Goal: Task Accomplishment & Management: Manage account settings

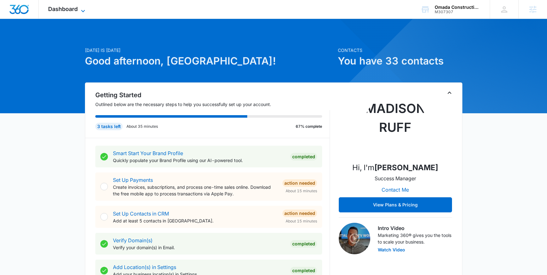
click at [87, 13] on icon at bounding box center [83, 11] width 8 height 8
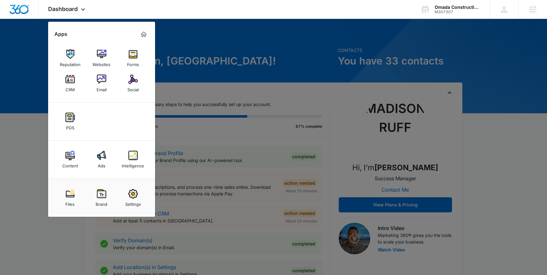
click at [99, 159] on img at bounding box center [101, 155] width 9 height 9
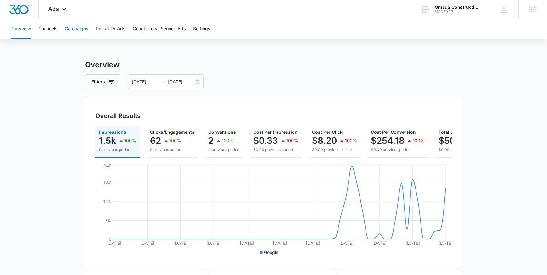
click at [79, 24] on button "Campaigns" at bounding box center [76, 29] width 23 height 20
click at [137, 31] on button "Google Local Service Ads" at bounding box center [159, 29] width 53 height 20
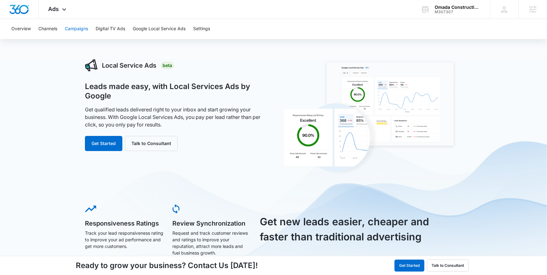
click at [78, 26] on button "Campaigns" at bounding box center [76, 29] width 23 height 20
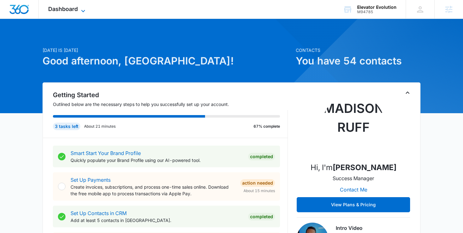
click at [78, 10] on span "Dashboard" at bounding box center [63, 9] width 30 height 7
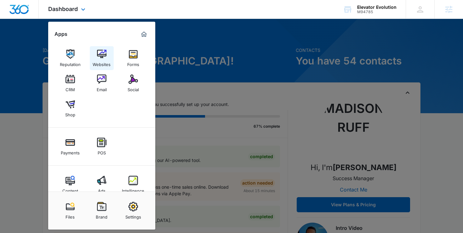
click at [96, 57] on link "Websites" at bounding box center [102, 58] width 24 height 24
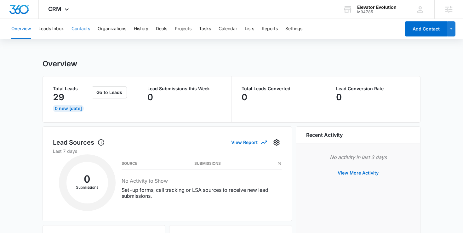
click at [79, 30] on button "Contacts" at bounding box center [80, 29] width 19 height 20
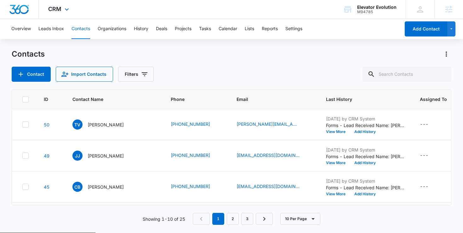
click at [59, 5] on div "CRM Apps Reputation Websites Forms CRM Email Social Shop Payments POS Content A…" at bounding box center [59, 9] width 41 height 19
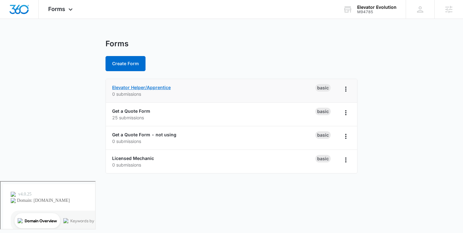
click at [164, 87] on link "Elevator Helper/Apprentice" at bounding box center [141, 87] width 59 height 5
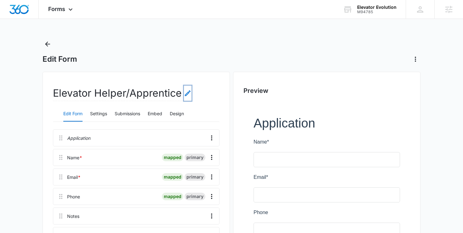
click at [186, 93] on icon "Edit Form Name" at bounding box center [188, 93] width 6 height 6
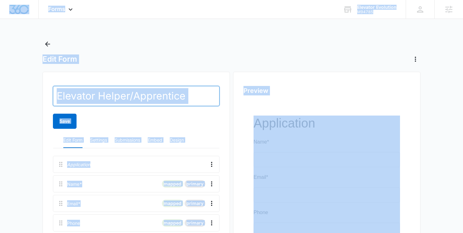
click at [190, 96] on input "Elevator Helper/Apprentice" at bounding box center [136, 96] width 166 height 20
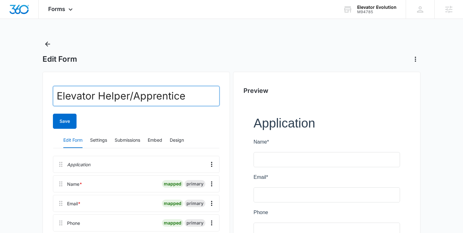
paste input "text"
type input "Elevator Apprentice"
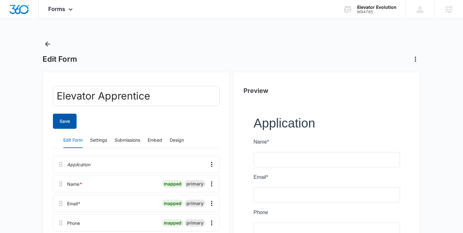
click at [73, 116] on button "Save" at bounding box center [65, 121] width 24 height 15
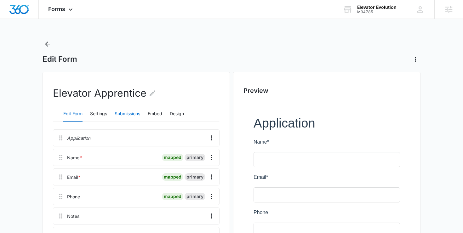
click at [128, 112] on button "Submissions" at bounding box center [127, 113] width 25 height 15
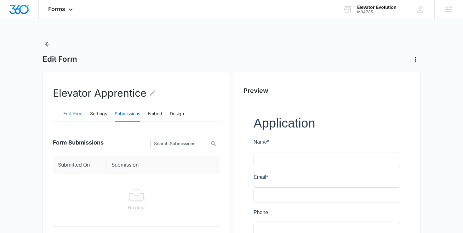
click at [80, 112] on button "Edit Form" at bounding box center [72, 113] width 19 height 15
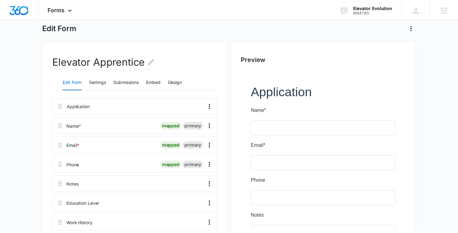
scroll to position [34, 0]
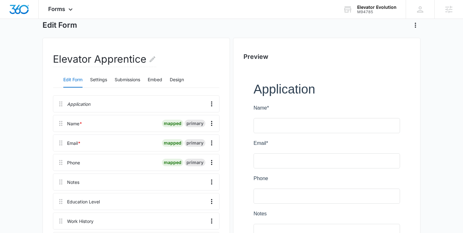
click at [133, 59] on h2 "Elevator Apprentice" at bounding box center [104, 59] width 103 height 15
click at [124, 61] on h2 "Elevator Apprentice" at bounding box center [104, 59] width 103 height 15
click at [150, 60] on icon "Edit Form Name" at bounding box center [153, 59] width 8 height 8
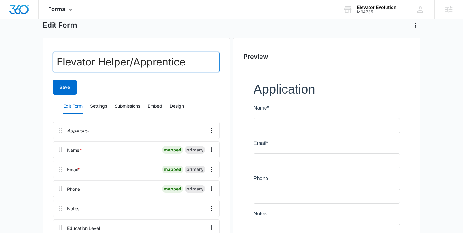
click at [150, 60] on input "Elevator Helper/Apprentice" at bounding box center [136, 62] width 166 height 20
drag, startPoint x: 132, startPoint y: 63, endPoint x: 93, endPoint y: 63, distance: 39.0
click at [93, 63] on input "Elevator Helper/Apprentice" at bounding box center [136, 62] width 166 height 20
drag, startPoint x: 182, startPoint y: 68, endPoint x: 23, endPoint y: 60, distance: 159.8
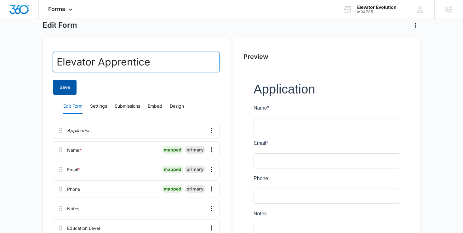
type input "Elevator Apprentice"
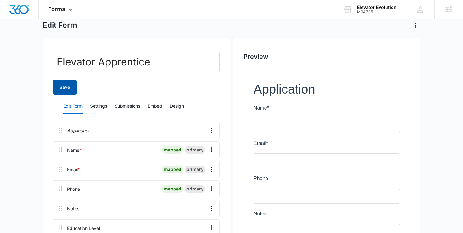
click at [58, 83] on button "Save" at bounding box center [65, 87] width 24 height 15
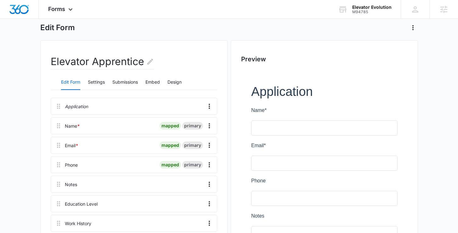
scroll to position [31, 0]
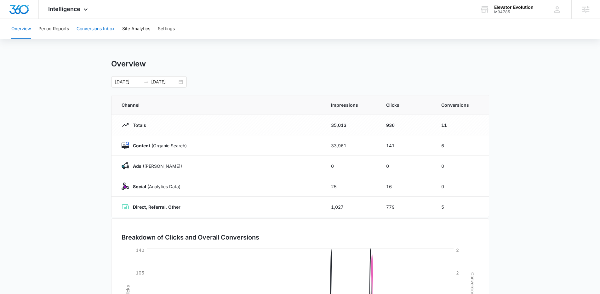
click at [77, 27] on button "Conversions Inbox" at bounding box center [95, 29] width 38 height 20
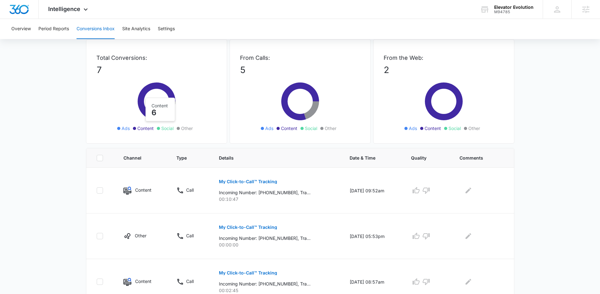
scroll to position [32, 0]
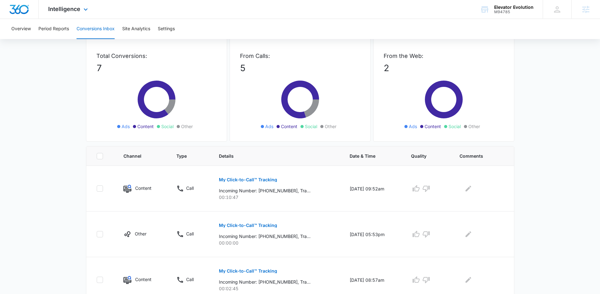
click at [77, 13] on div "Intelligence Apps Reputation Websites Forms CRM Email Social Shop Payments POS …" at bounding box center [69, 9] width 60 height 19
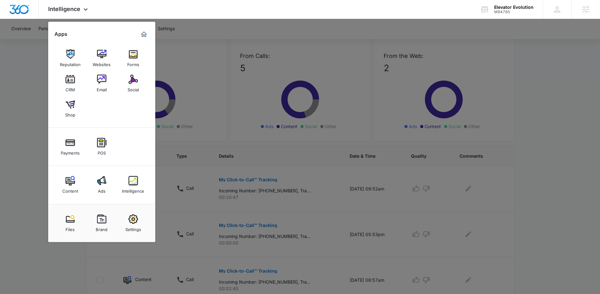
click at [272, 120] on div at bounding box center [300, 147] width 600 height 294
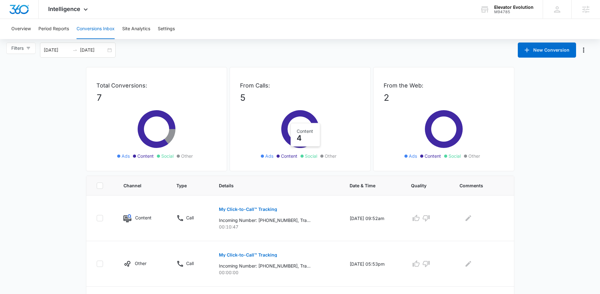
scroll to position [0, 0]
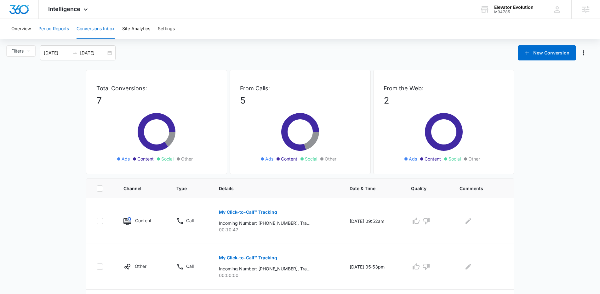
click at [58, 32] on button "Period Reports" at bounding box center [53, 29] width 31 height 20
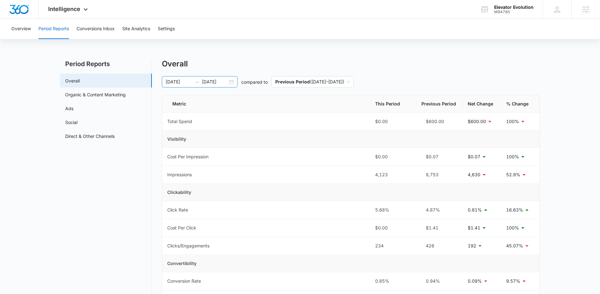
click at [234, 82] on div "09/02/2025 10/02/2025" at bounding box center [200, 81] width 76 height 11
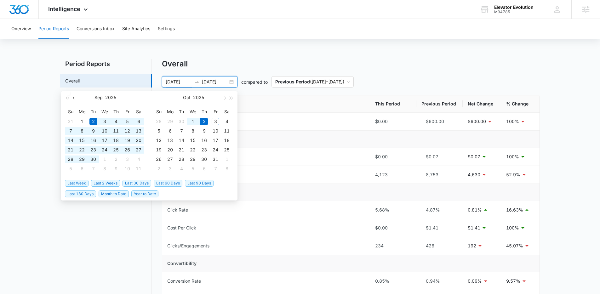
click at [71, 99] on button "button" at bounding box center [74, 97] width 7 height 13
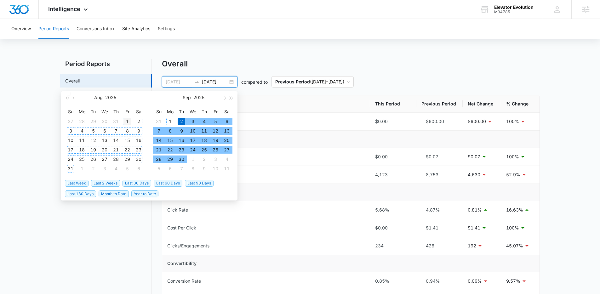
type input "08/01/2025"
click at [127, 121] on div "1" at bounding box center [127, 122] width 8 height 8
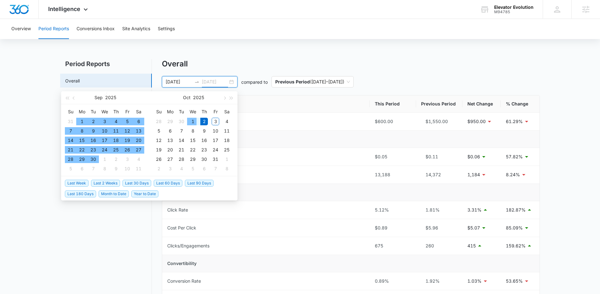
click at [193, 119] on div "1" at bounding box center [193, 122] width 8 height 8
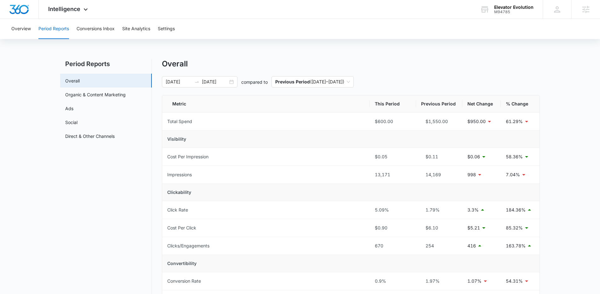
click at [343, 58] on div "Overview Period Reports Conversions Inbox Site Analytics Settings Period Report…" at bounding box center [300, 285] width 600 height 533
click at [218, 83] on input "10/01/2025" at bounding box center [215, 81] width 26 height 7
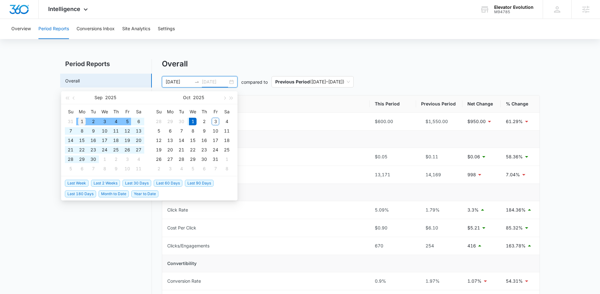
type input "09/01/2025"
click at [78, 121] on div "1" at bounding box center [82, 122] width 8 height 8
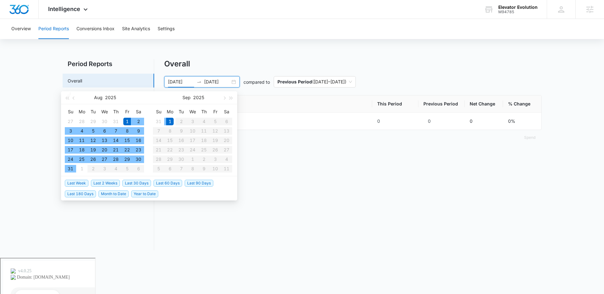
type input "08/01/2025"
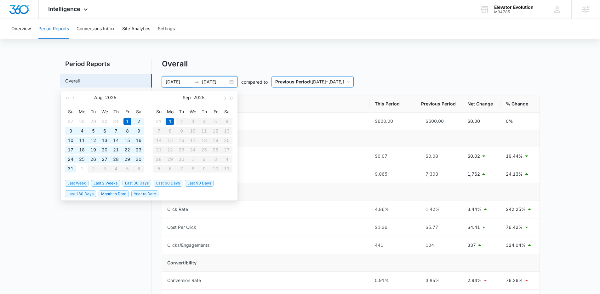
click at [329, 84] on span "Previous Period ( 06/30/2025 – 07/31/2025 )" at bounding box center [312, 81] width 75 height 11
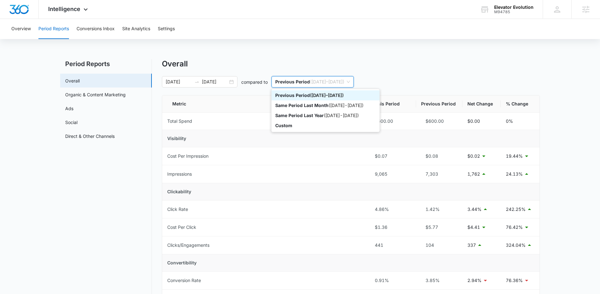
click at [300, 97] on p "Previous Period" at bounding box center [292, 95] width 35 height 5
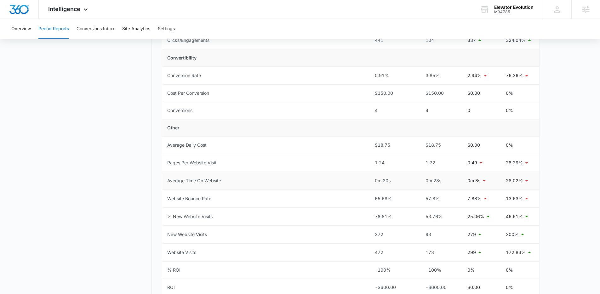
scroll to position [247, 0]
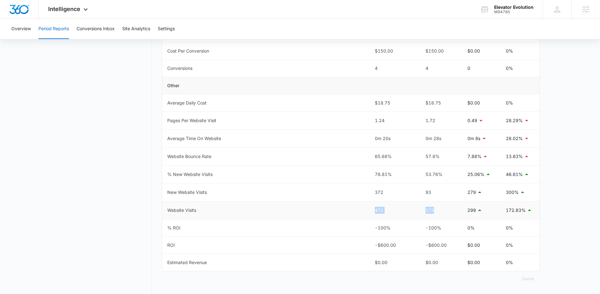
drag, startPoint x: 421, startPoint y: 204, endPoint x: 409, endPoint y: 202, distance: 12.7
click at [409, 202] on tr "Website Visits 472 173 299 172.83%" at bounding box center [350, 210] width 377 height 18
click at [424, 206] on td "173" at bounding box center [439, 210] width 46 height 18
drag, startPoint x: 437, startPoint y: 208, endPoint x: 428, endPoint y: 210, distance: 9.0
click at [428, 210] on div "173" at bounding box center [439, 210] width 36 height 7
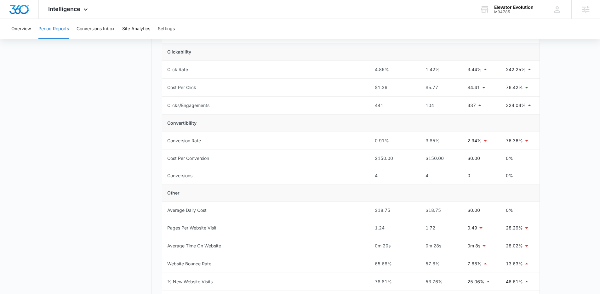
scroll to position [0, 0]
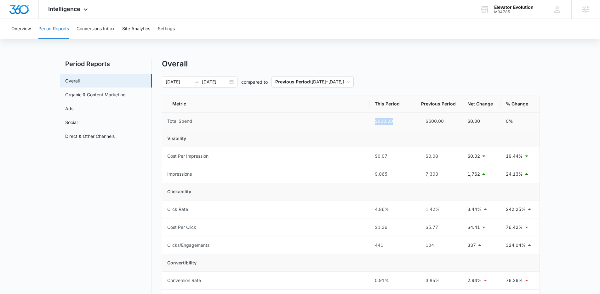
drag, startPoint x: 380, startPoint y: 122, endPoint x: 363, endPoint y: 125, distance: 17.9
click at [363, 125] on tr "Total Spend $600.00 $600.00 $0.00 0%" at bounding box center [350, 121] width 377 height 17
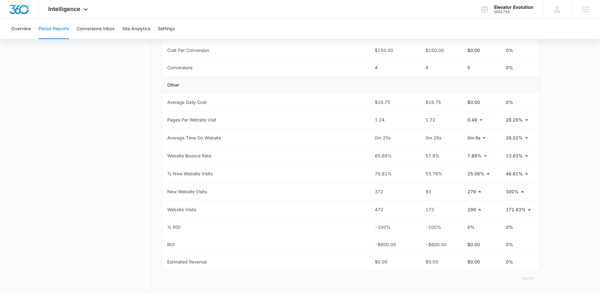
scroll to position [249, 0]
click at [59, 10] on span "Intelligence" at bounding box center [64, 9] width 32 height 7
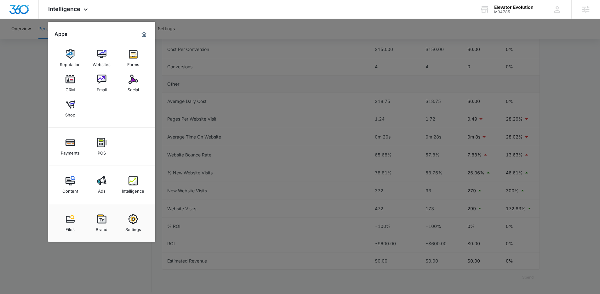
click at [163, 45] on div at bounding box center [300, 147] width 600 height 294
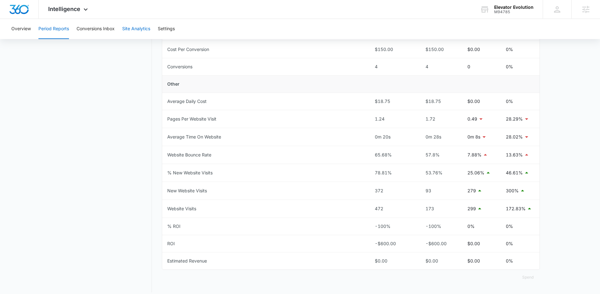
click at [146, 30] on button "Site Analytics" at bounding box center [136, 29] width 28 height 20
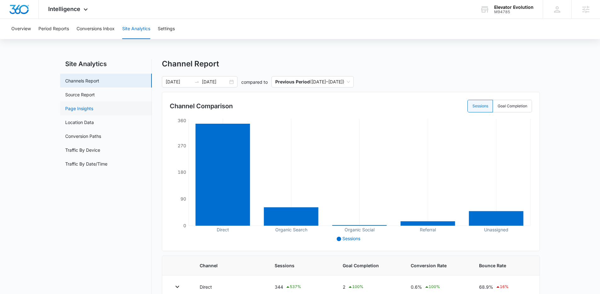
click at [93, 112] on link "Page Insights" at bounding box center [79, 108] width 28 height 7
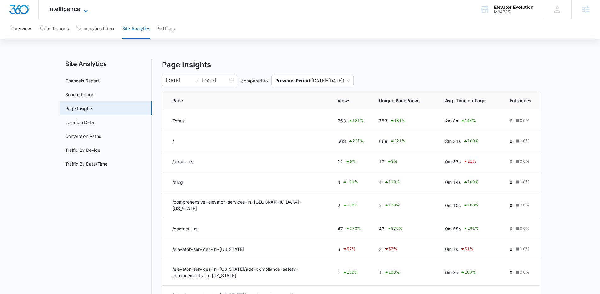
click at [72, 6] on span "Intelligence" at bounding box center [64, 9] width 32 height 7
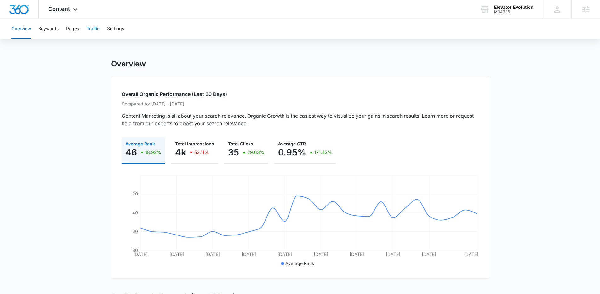
click at [95, 33] on button "Traffic" at bounding box center [93, 29] width 13 height 20
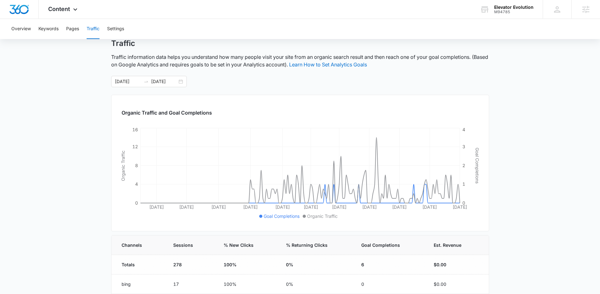
scroll to position [42, 0]
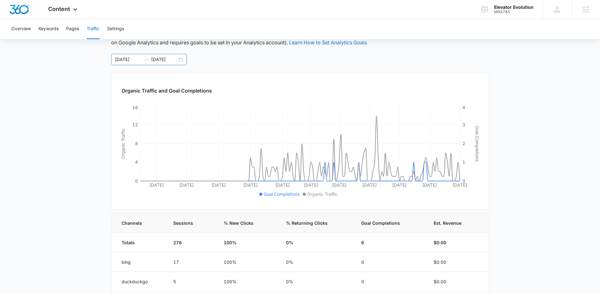
click at [183, 60] on div "03/27/2025 09/23/2025" at bounding box center [149, 59] width 76 height 11
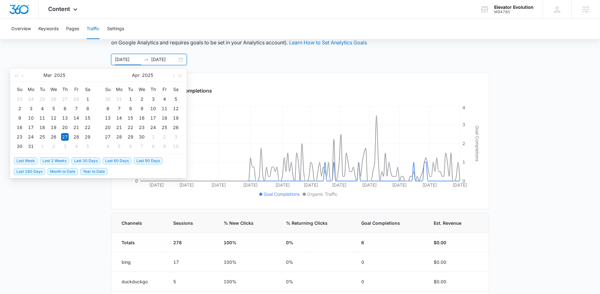
click at [89, 160] on span "Last 30 Days" at bounding box center [85, 160] width 29 height 7
type input "09/02/2025"
type input "10/02/2025"
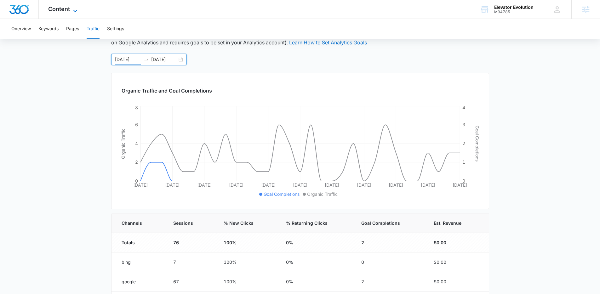
click at [69, 9] on span "Content" at bounding box center [59, 9] width 22 height 7
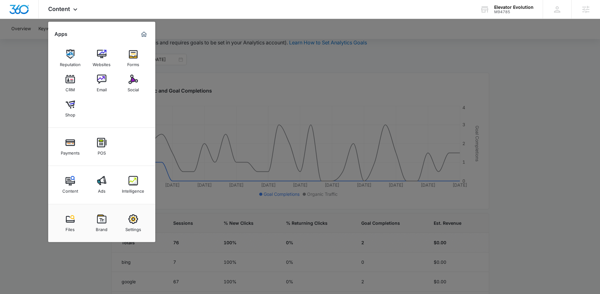
click at [244, 76] on div at bounding box center [300, 147] width 600 height 294
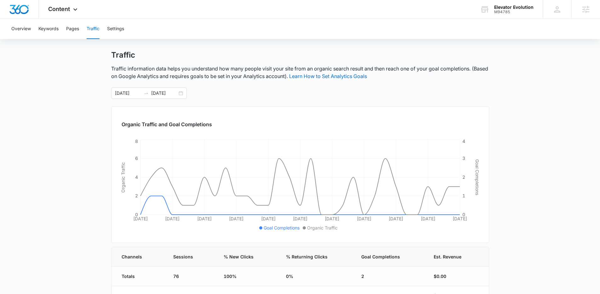
scroll to position [0, 0]
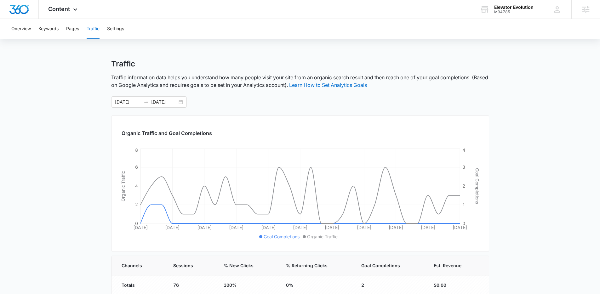
click at [9, 27] on div "Overview Keywords Pages Traffic Settings" at bounding box center [300, 29] width 584 height 20
click at [14, 29] on button "Overview" at bounding box center [21, 29] width 20 height 20
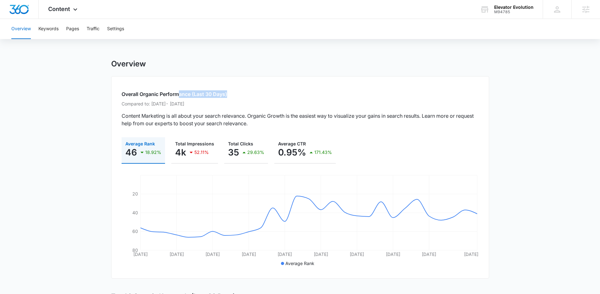
drag, startPoint x: 231, startPoint y: 95, endPoint x: 180, endPoint y: 93, distance: 50.4
click at [180, 93] on h2 "Overall Organic Performance (Last 30 Days)" at bounding box center [299, 94] width 357 height 8
click at [182, 93] on h2 "Overall Organic Performance (Last 30 Days)" at bounding box center [299, 94] width 357 height 8
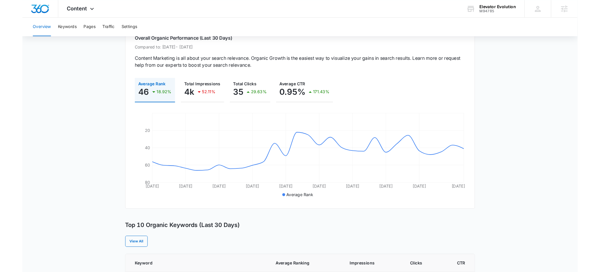
scroll to position [47, 0]
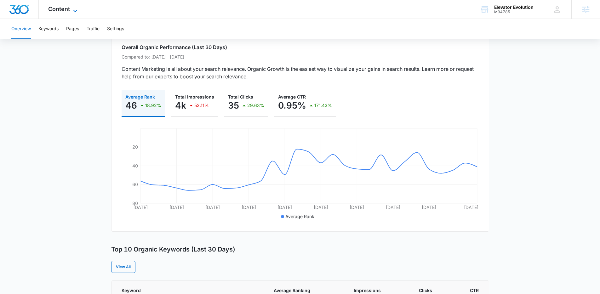
click at [75, 9] on icon at bounding box center [75, 11] width 8 height 8
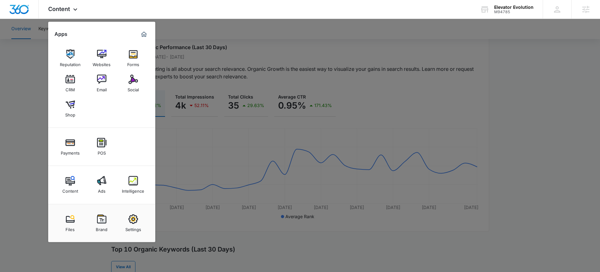
click at [194, 41] on div at bounding box center [300, 136] width 600 height 272
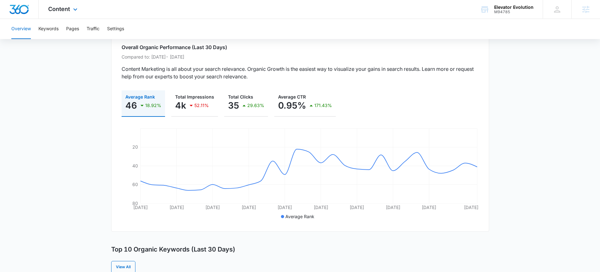
click at [70, 10] on div "Content Apps Reputation Websites Forms CRM Email Social Shop Payments POS Conte…" at bounding box center [64, 9] width 50 height 19
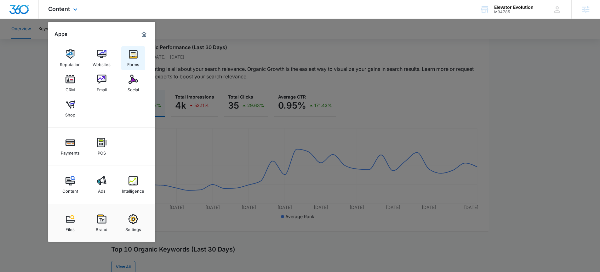
click at [135, 55] on img at bounding box center [132, 53] width 9 height 9
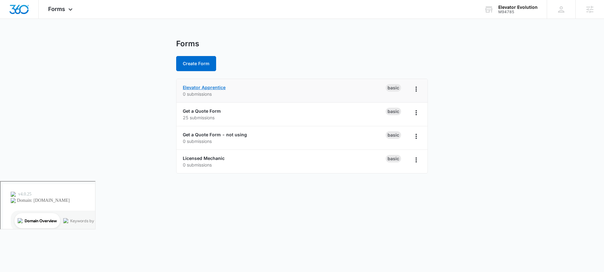
click at [199, 89] on link "Elevator Apprentice" at bounding box center [204, 87] width 43 height 5
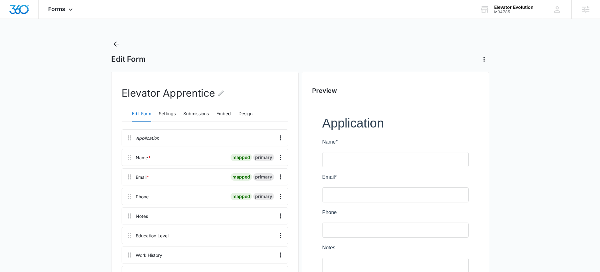
click at [193, 133] on div at bounding box center [216, 138] width 111 height 16
click at [281, 136] on icon "Overflow Menu" at bounding box center [280, 138] width 8 height 8
click at [269, 168] on button "Delete" at bounding box center [267, 164] width 36 height 9
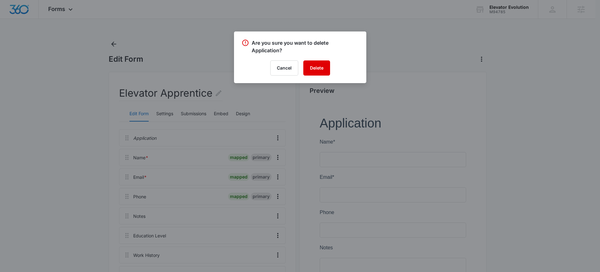
click at [317, 71] on button "Delete" at bounding box center [316, 67] width 27 height 15
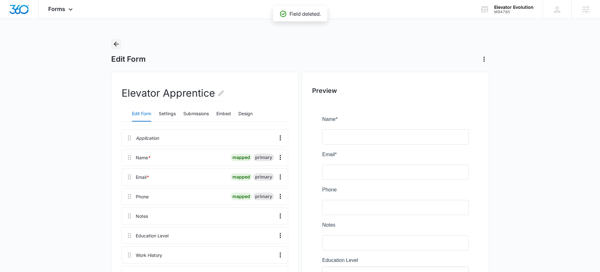
click at [120, 42] on button "Back" at bounding box center [116, 44] width 10 height 10
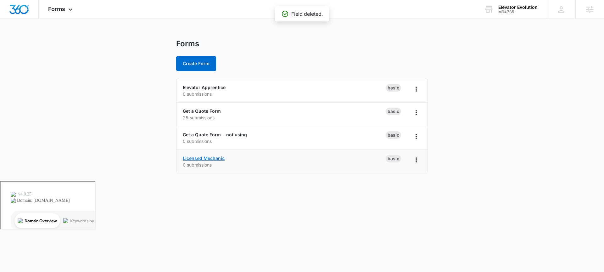
click at [215, 155] on link "Licensed Mechanic" at bounding box center [204, 157] width 42 height 5
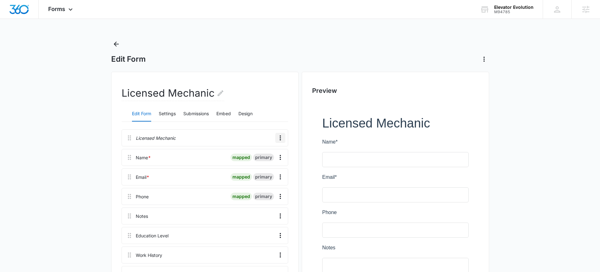
click at [279, 138] on icon "Overflow Menu" at bounding box center [280, 138] width 8 height 8
click at [264, 165] on div "Delete" at bounding box center [263, 165] width 13 height 4
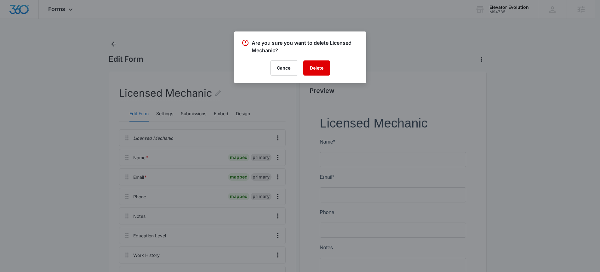
click at [315, 70] on button "Delete" at bounding box center [316, 67] width 27 height 15
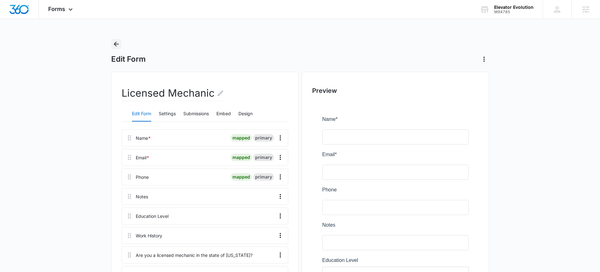
click at [116, 42] on icon "Back" at bounding box center [116, 44] width 5 height 5
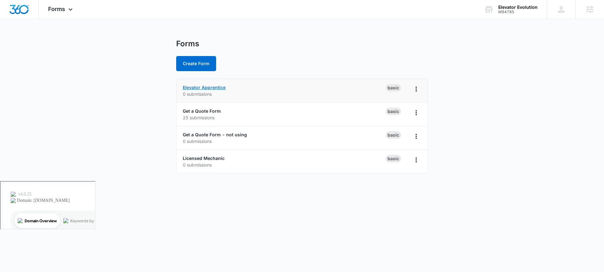
click at [209, 85] on link "Elevator Apprentice" at bounding box center [204, 87] width 43 height 5
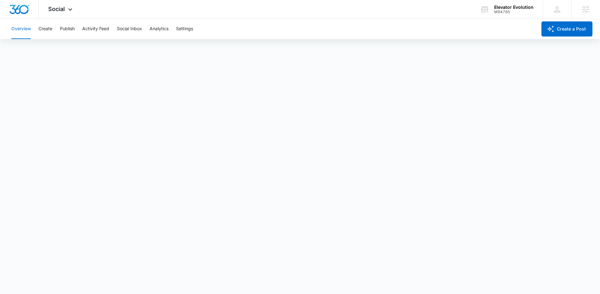
click at [76, 29] on div "Overview Create Publish Activity Feed Social Inbox Analytics Settings" at bounding box center [272, 29] width 529 height 20
click at [71, 27] on button "Publish" at bounding box center [67, 29] width 15 height 20
click at [59, 29] on div "Overview Create Publish Activity Feed Social Inbox Analytics Settings" at bounding box center [272, 29] width 529 height 20
click at [64, 29] on button "Publish" at bounding box center [67, 29] width 15 height 20
click at [15, 32] on button "Overview" at bounding box center [21, 29] width 20 height 20
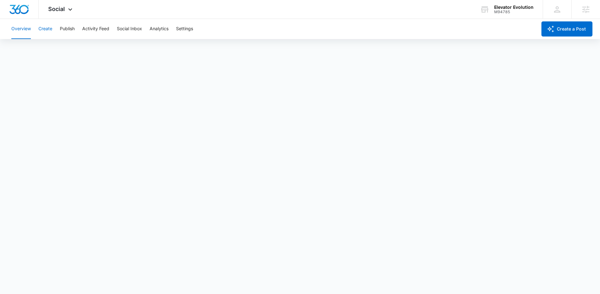
click at [47, 31] on button "Create" at bounding box center [45, 29] width 14 height 20
click at [71, 27] on button "Publish" at bounding box center [67, 29] width 15 height 20
click at [20, 30] on button "Overview" at bounding box center [21, 29] width 20 height 20
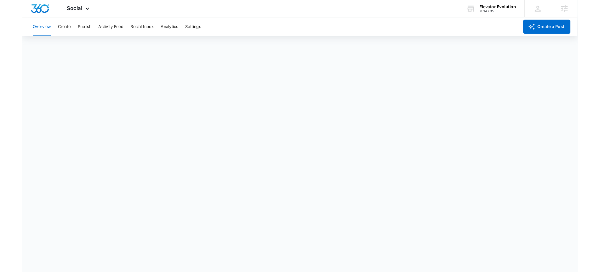
scroll to position [2, 0]
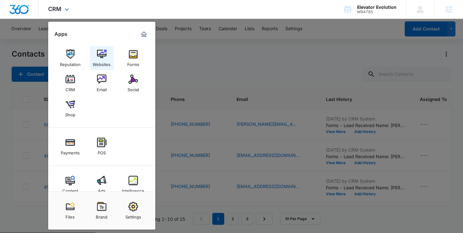
click at [109, 53] on link "Websites" at bounding box center [102, 58] width 24 height 24
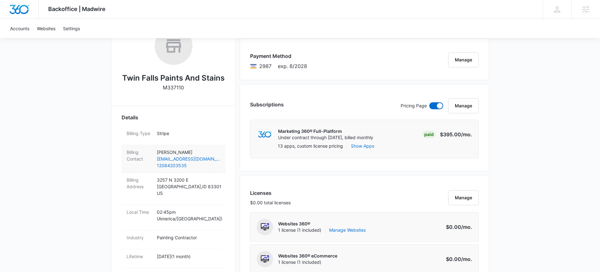
scroll to position [108, 0]
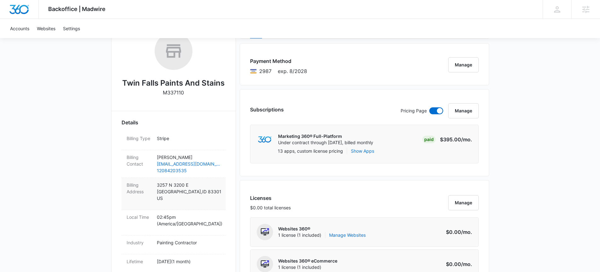
click at [193, 192] on p "[STREET_ADDRESS]" at bounding box center [189, 192] width 64 height 20
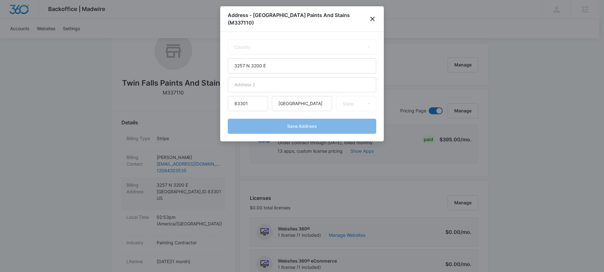
click at [193, 192] on div at bounding box center [302, 136] width 604 height 272
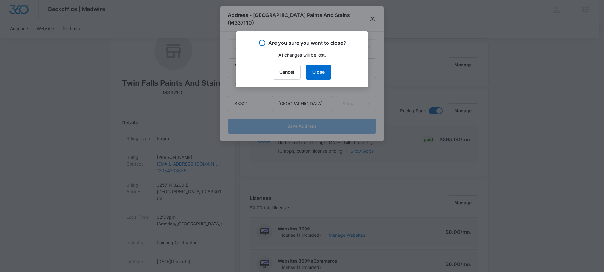
select select "US"
select select "ID"
click at [285, 68] on button "Cancel" at bounding box center [287, 72] width 28 height 15
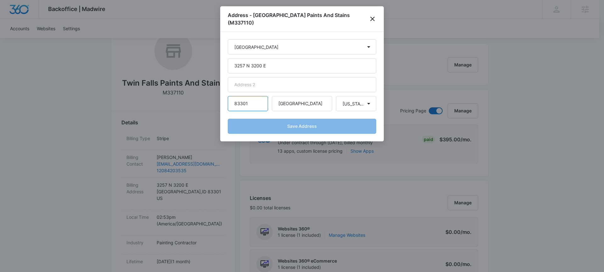
click at [255, 96] on input "83301" at bounding box center [248, 103] width 40 height 15
click at [370, 15] on icon "close" at bounding box center [373, 19] width 8 height 8
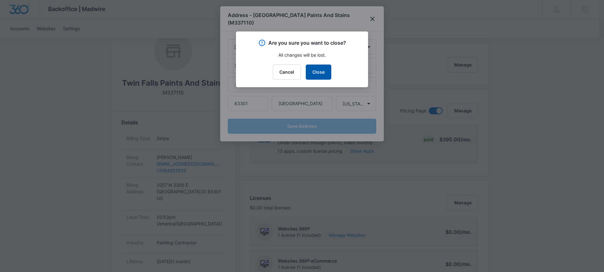
click at [317, 68] on button "Close" at bounding box center [318, 72] width 25 height 15
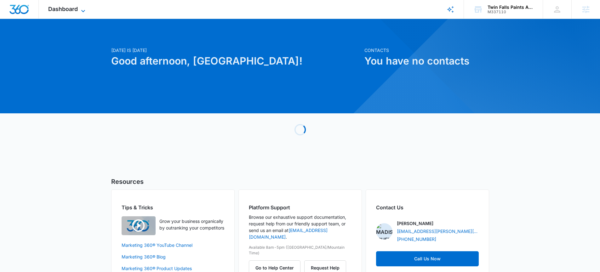
drag, startPoint x: 94, startPoint y: 24, endPoint x: 51, endPoint y: 6, distance: 46.8
click at [94, 24] on div at bounding box center [300, 66] width 600 height 94
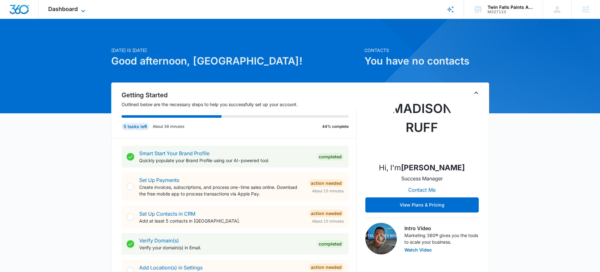
click at [55, 8] on span "Dashboard" at bounding box center [63, 9] width 30 height 7
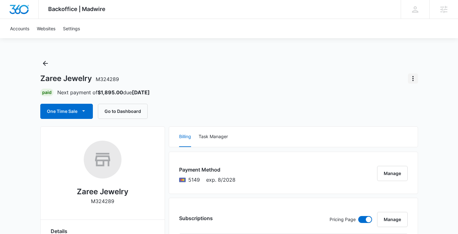
click at [413, 76] on icon "Actions" at bounding box center [412, 78] width 1 height 5
click at [337, 61] on div "Zaree Jewelry M324289 Paid Next payment of $1,895.00 due [DATE] One Time Sale G…" at bounding box center [229, 88] width 378 height 60
click at [416, 77] on icon "Actions" at bounding box center [413, 79] width 8 height 8
click at [398, 94] on div "Close Account" at bounding box center [388, 96] width 30 height 4
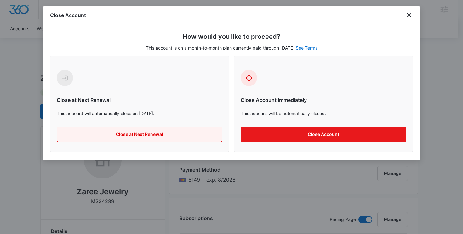
click at [173, 132] on button "Close at Next Renewal" at bounding box center [140, 134] width 166 height 15
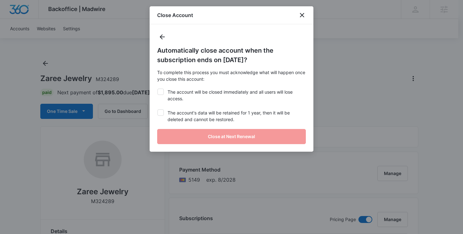
click at [169, 97] on label "The account will be closed immediately and all users will lose access." at bounding box center [231, 94] width 149 height 13
click at [157, 89] on input "The account will be closed immediately and all users will lose access." at bounding box center [157, 88] width 0 height 0
checkbox input "true"
click at [167, 109] on div "Automatically close account when the subscription ends on October 4, 2025? To c…" at bounding box center [232, 87] width 164 height 127
click at [169, 112] on label "The account's data will be retained for 1 year, then it will be deleted and can…" at bounding box center [231, 115] width 149 height 13
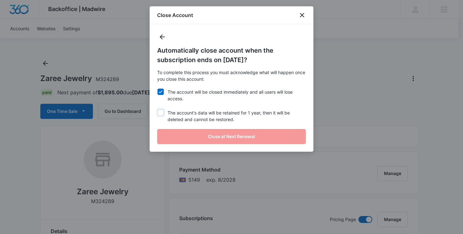
click at [157, 110] on input "The account's data will be retained for 1 year, then it will be deleted and can…" at bounding box center [157, 109] width 0 height 0
checkbox input "true"
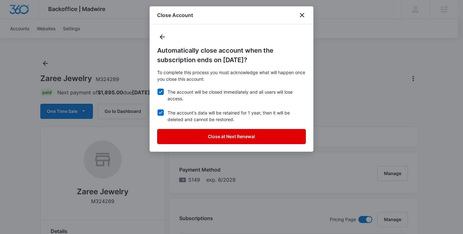
click at [205, 138] on button "Close at Next Renewal" at bounding box center [231, 136] width 149 height 15
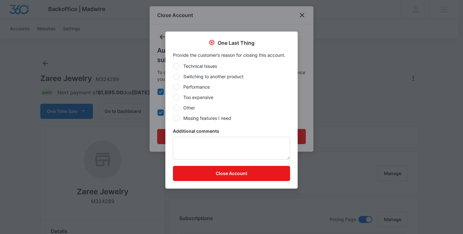
click at [196, 98] on label "Too expensive" at bounding box center [231, 97] width 117 height 7
click at [173, 97] on input "Too expensive" at bounding box center [173, 97] width 0 height 0
radio input "true"
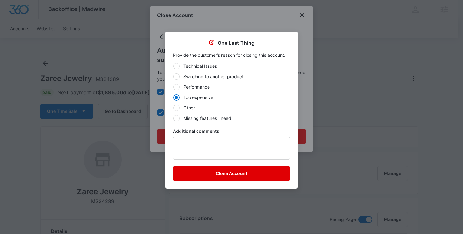
click at [261, 176] on button "Close Account" at bounding box center [231, 173] width 117 height 15
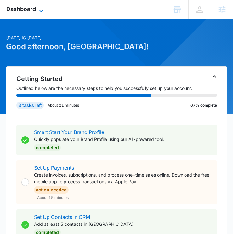
click at [31, 10] on span "Dashboard" at bounding box center [21, 9] width 30 height 7
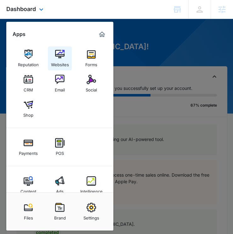
click at [56, 56] on img at bounding box center [59, 53] width 9 height 9
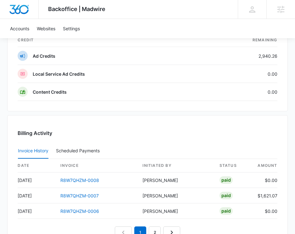
scroll to position [1022, 0]
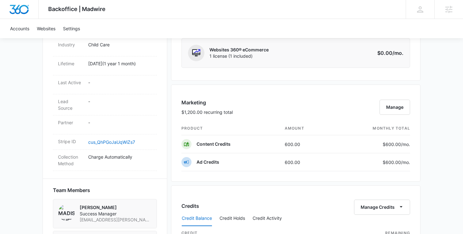
scroll to position [343, 0]
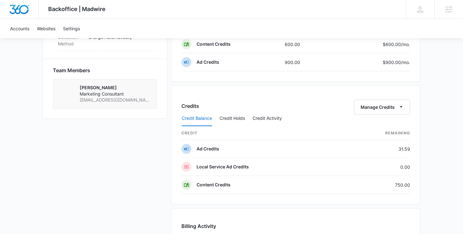
scroll to position [439, 0]
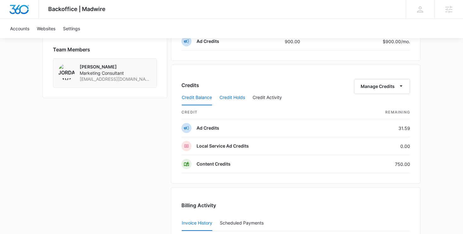
click at [245, 100] on button "Credit Holds" at bounding box center [231, 97] width 25 height 15
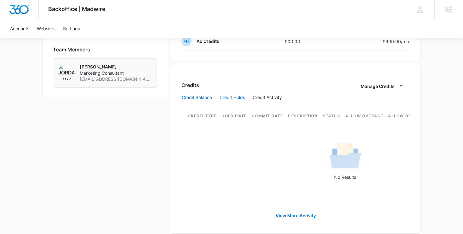
click at [208, 94] on button "Credit Balance" at bounding box center [197, 97] width 30 height 15
